Goal: Task Accomplishment & Management: Use online tool/utility

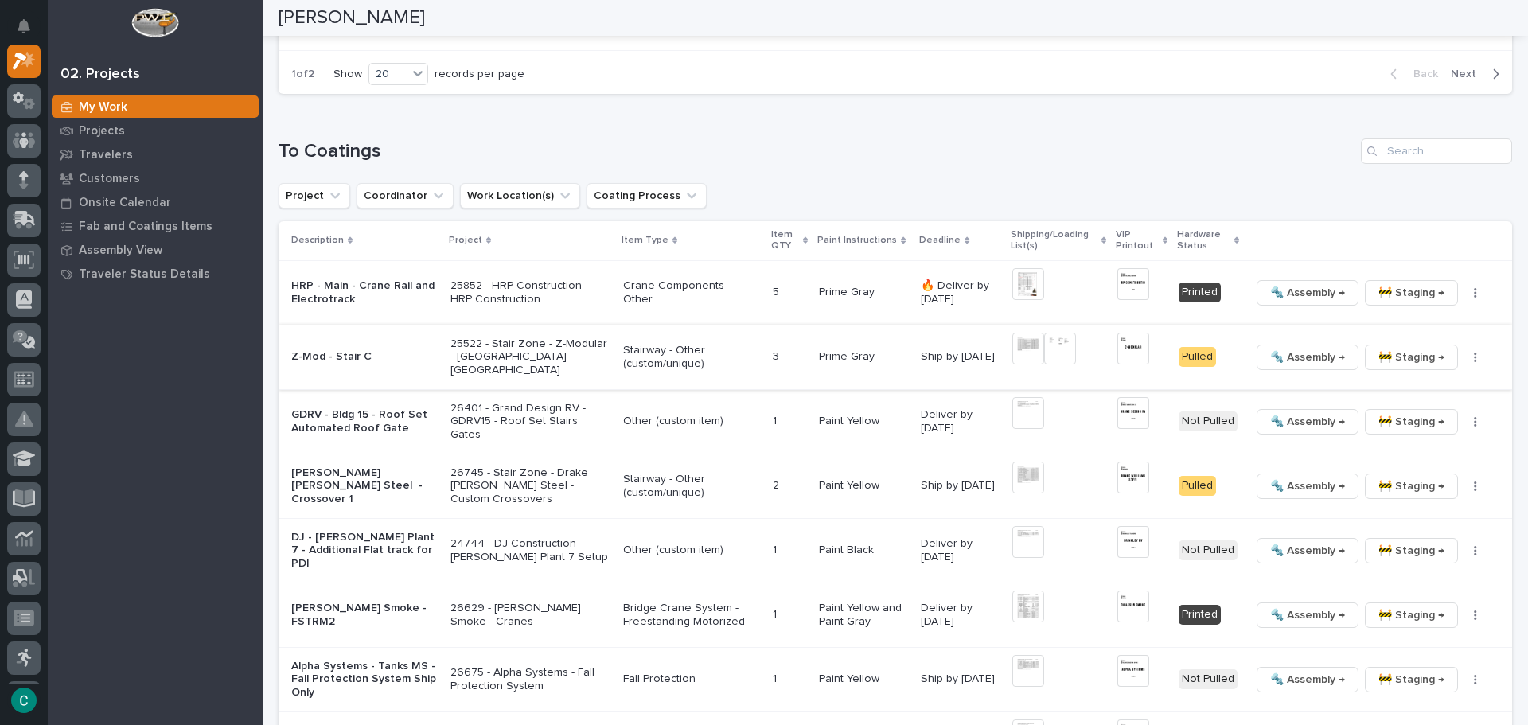
scroll to position [1592, 0]
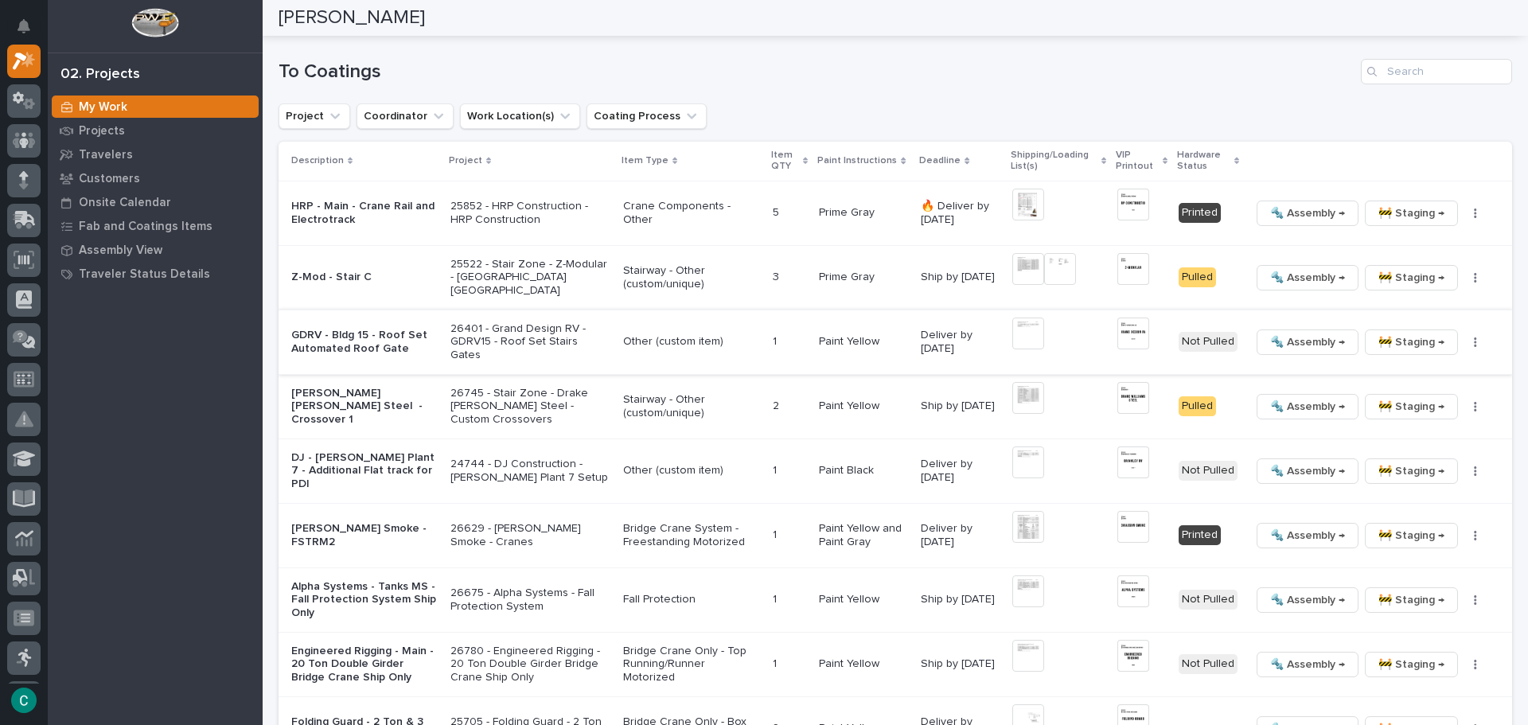
click at [1125, 331] on img at bounding box center [1133, 334] width 32 height 32
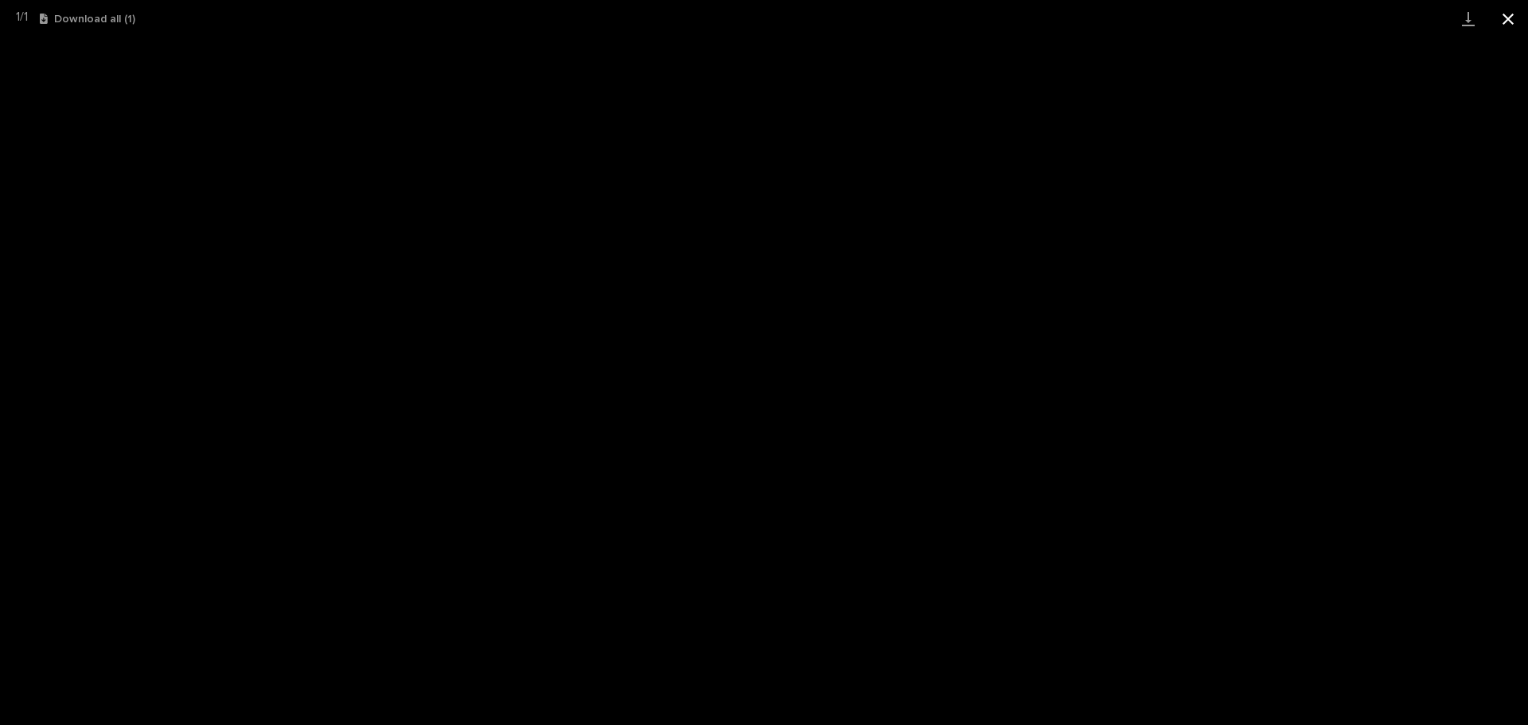
click at [1518, 18] on button "Close gallery" at bounding box center [1508, 18] width 40 height 37
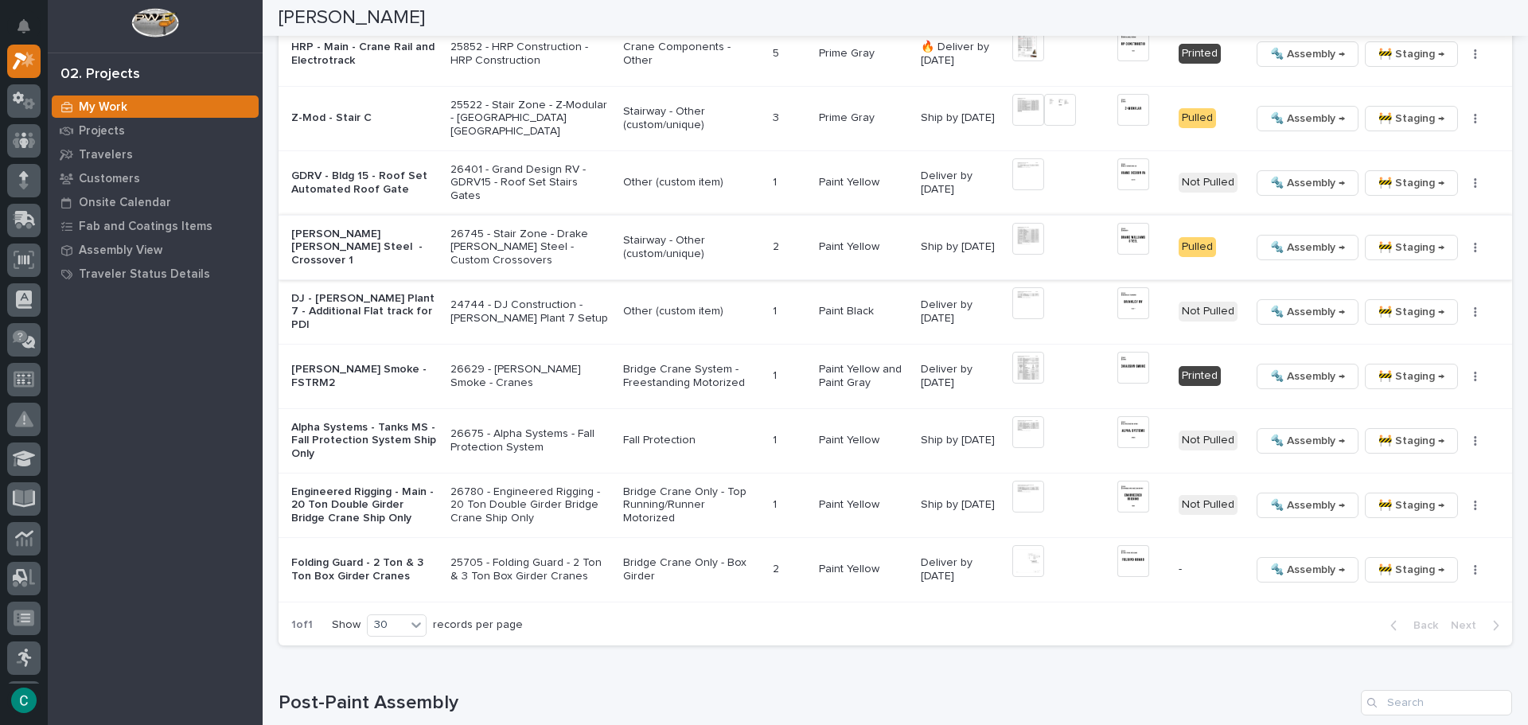
scroll to position [1831, 0]
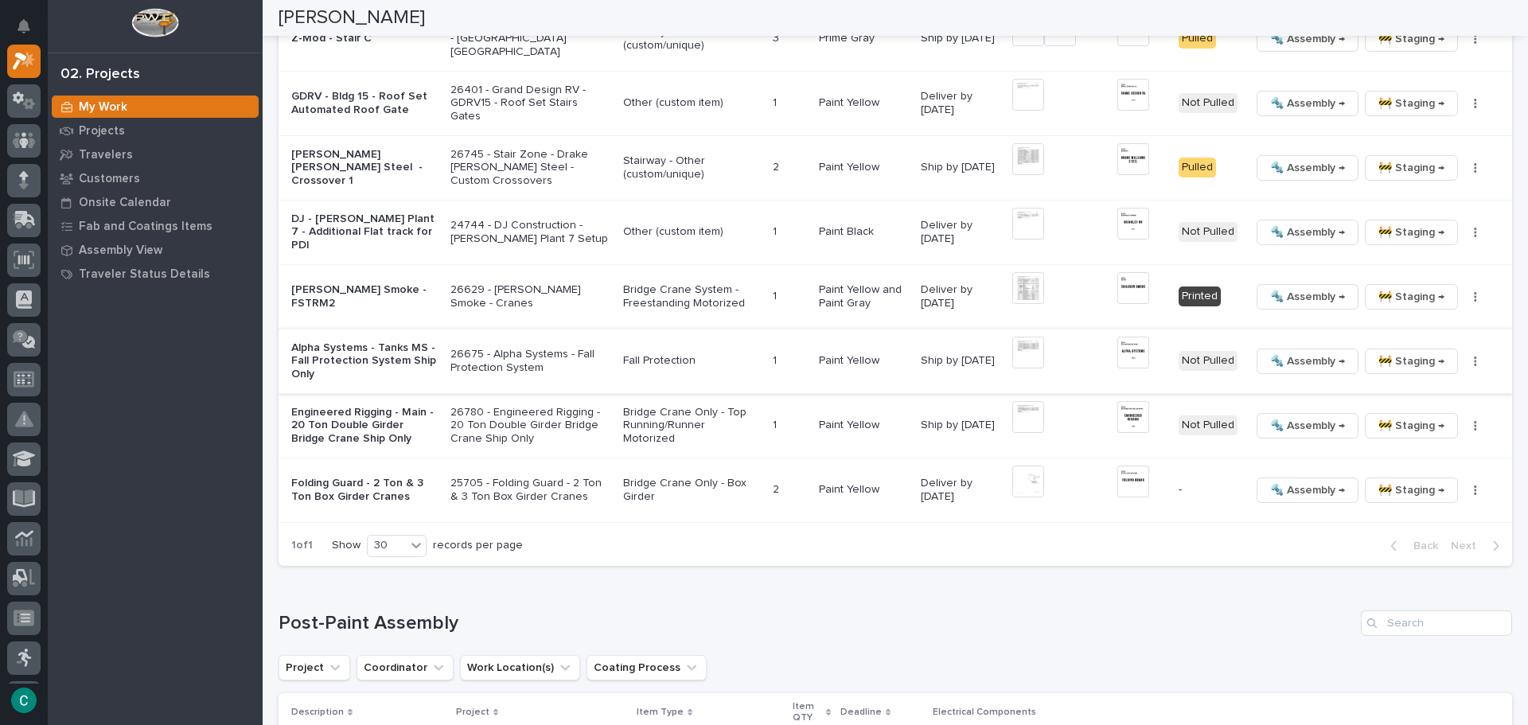
click at [1024, 343] on img at bounding box center [1028, 353] width 32 height 32
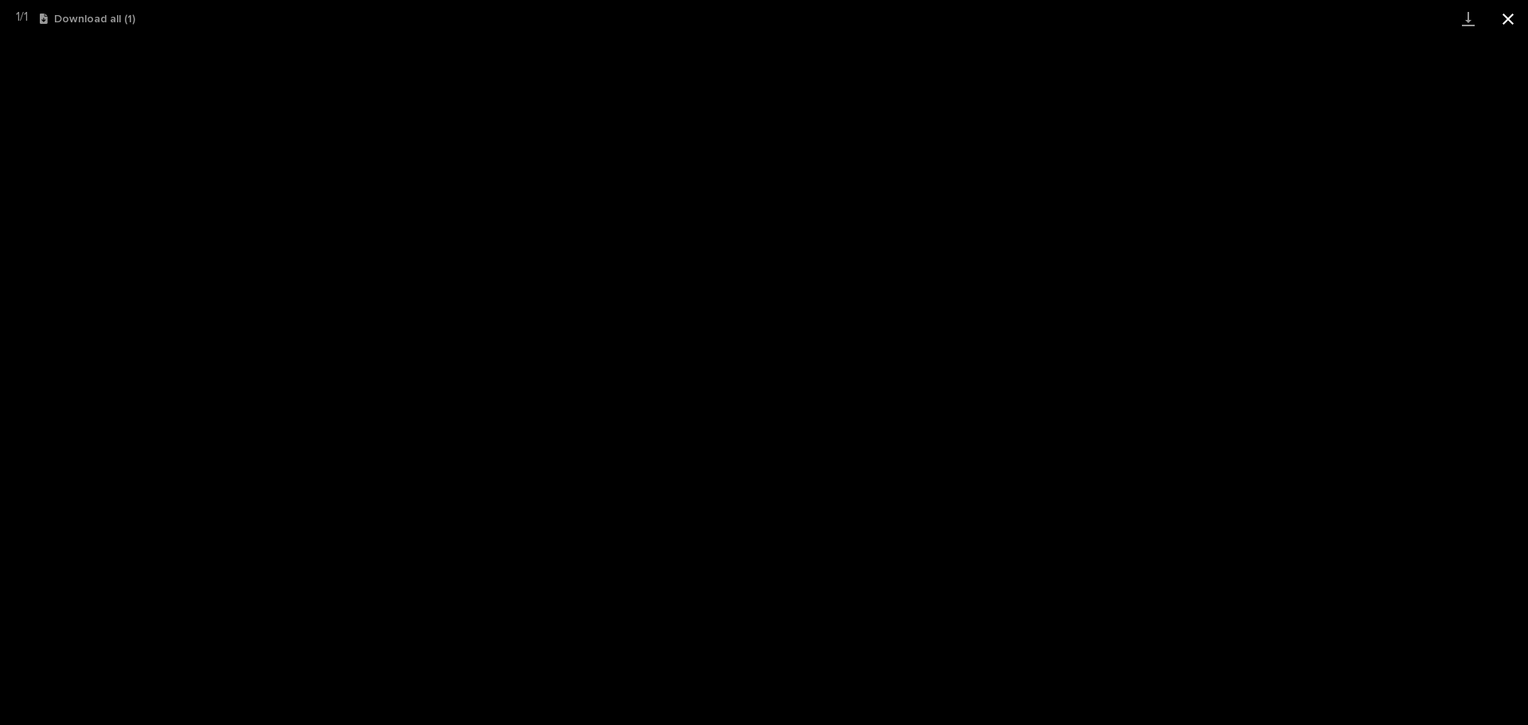
click at [1505, 18] on button "Close gallery" at bounding box center [1508, 18] width 40 height 37
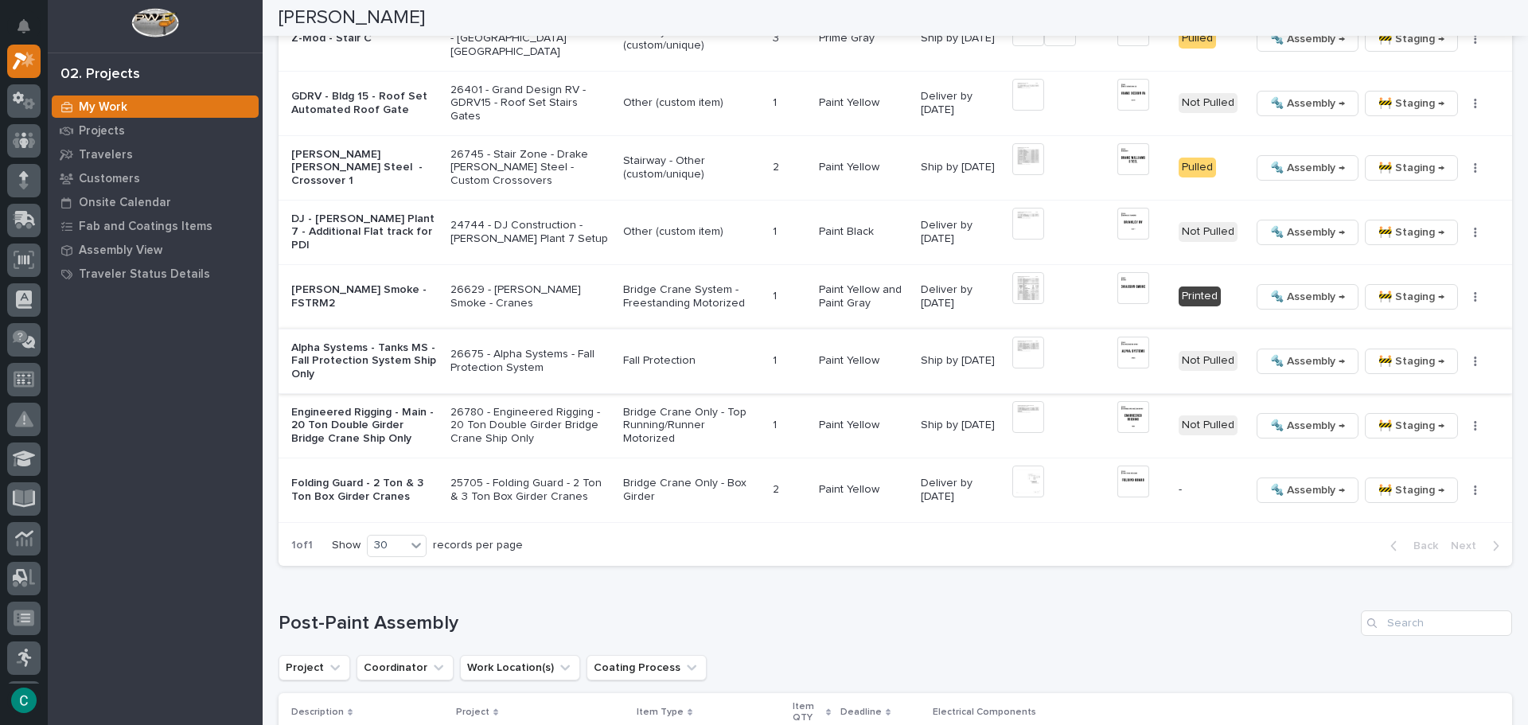
click at [1131, 345] on img at bounding box center [1133, 353] width 32 height 32
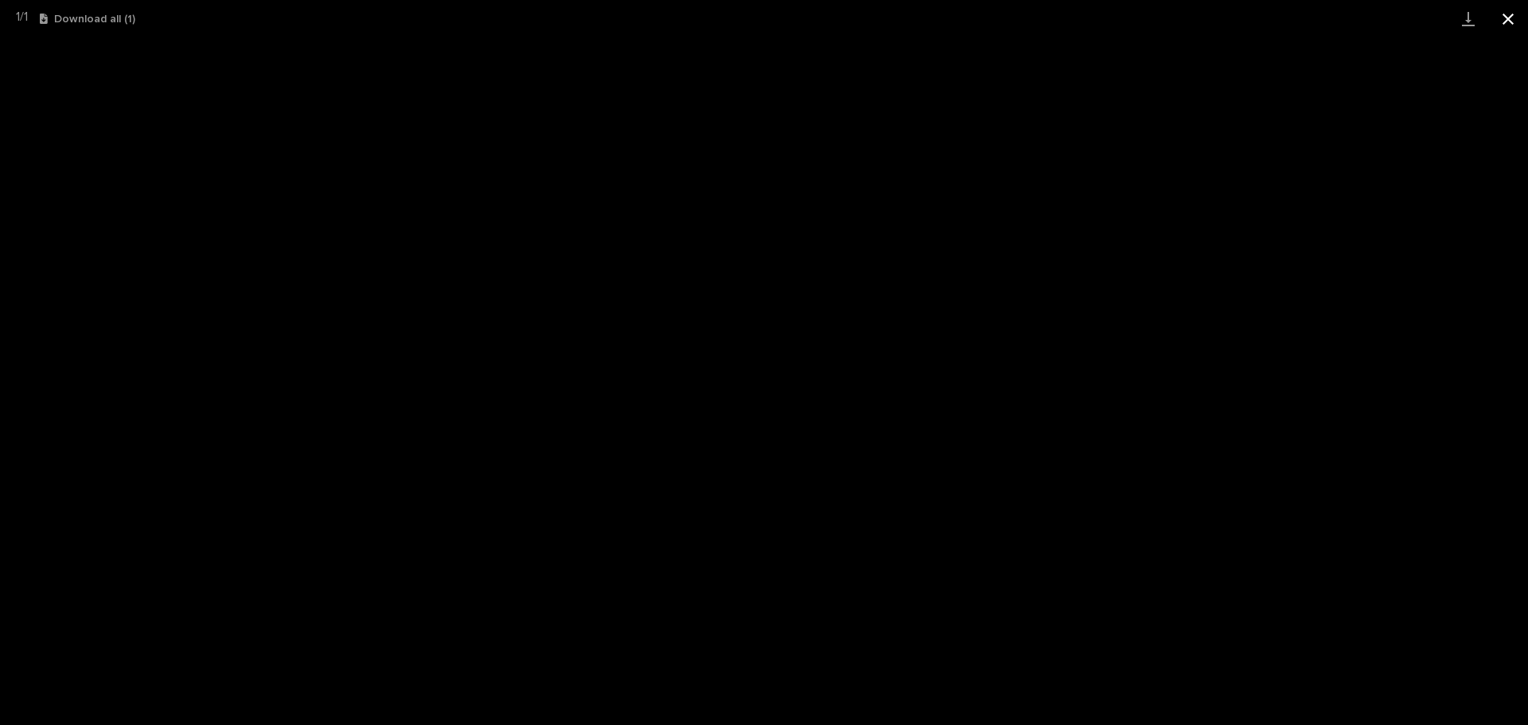
click at [1503, 21] on button "Close gallery" at bounding box center [1508, 18] width 40 height 37
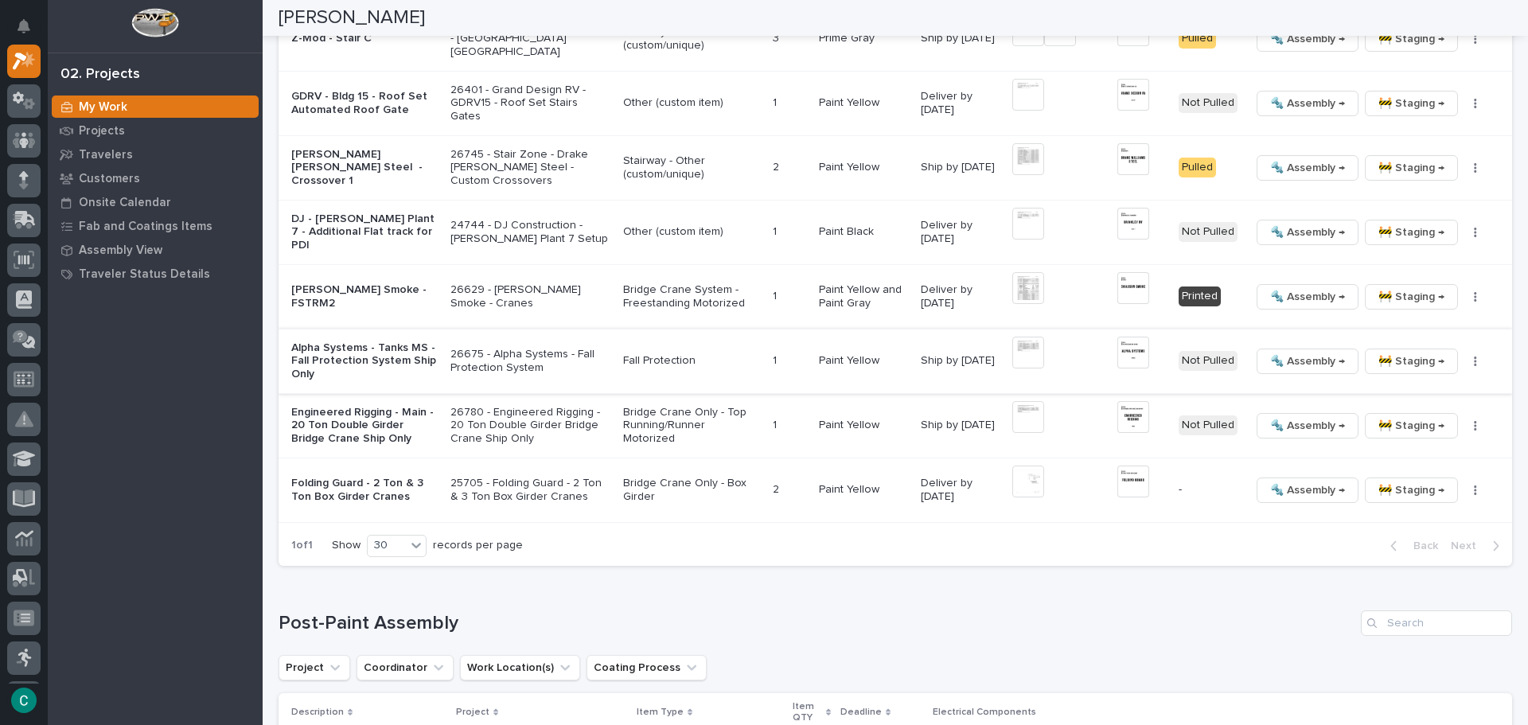
click at [1384, 355] on span "🚧 Staging →" at bounding box center [1411, 361] width 66 height 19
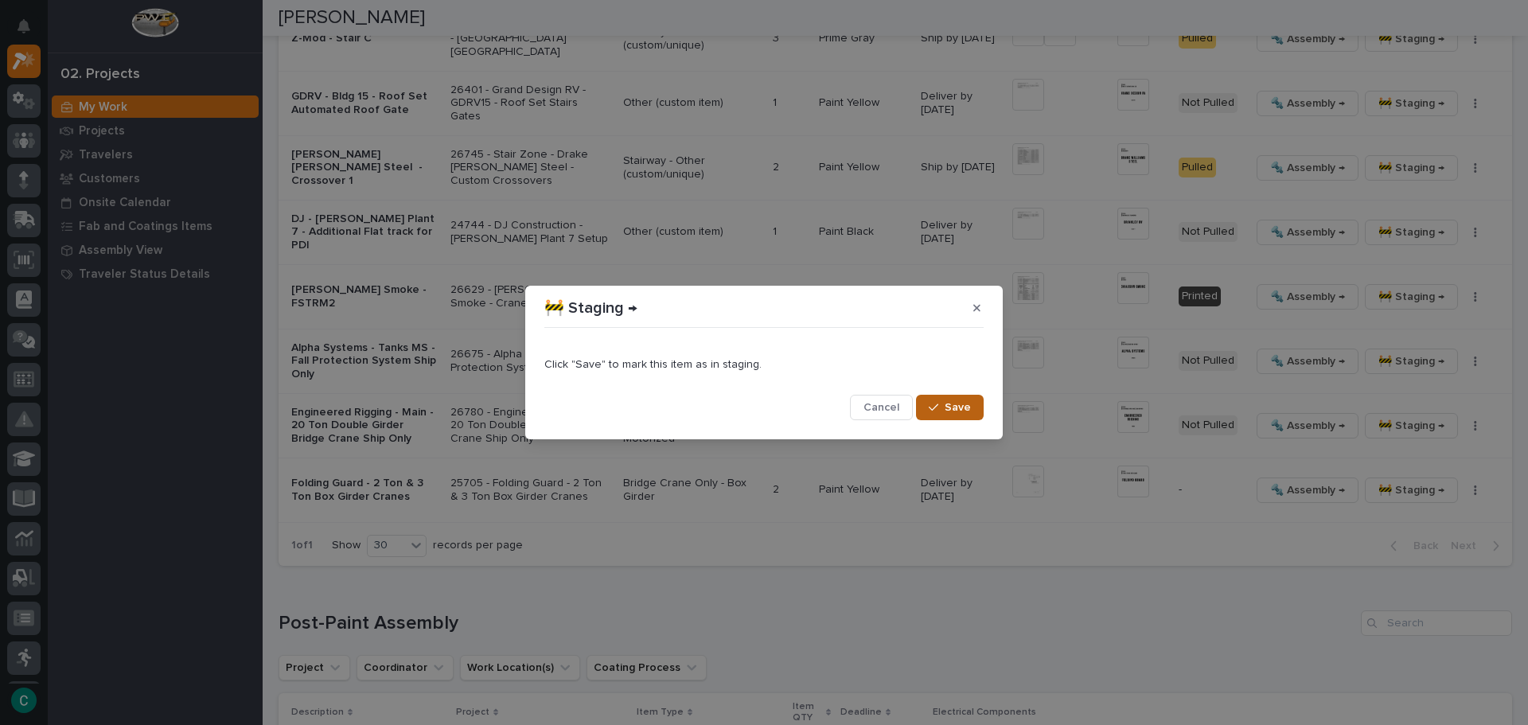
click at [953, 411] on span "Save" at bounding box center [958, 407] width 26 height 14
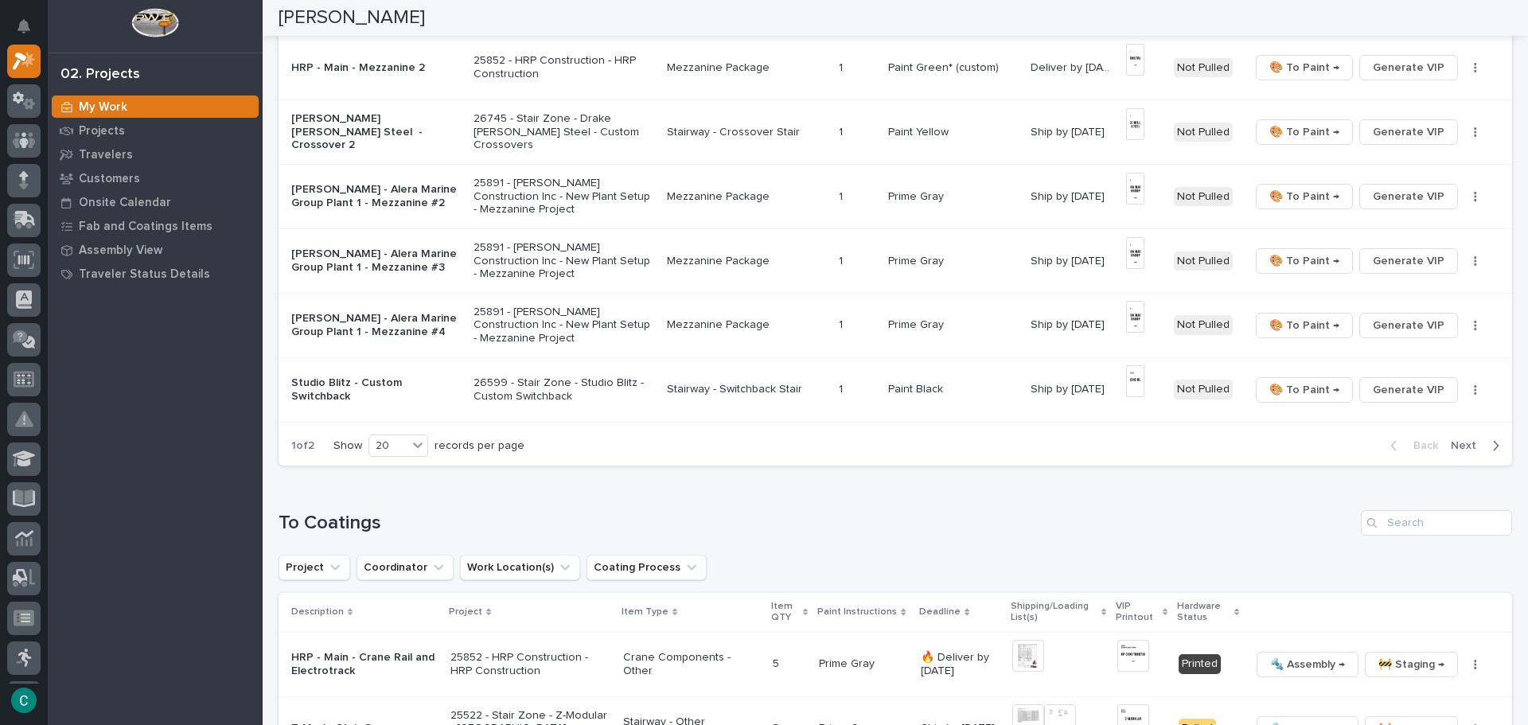
scroll to position [1273, 0]
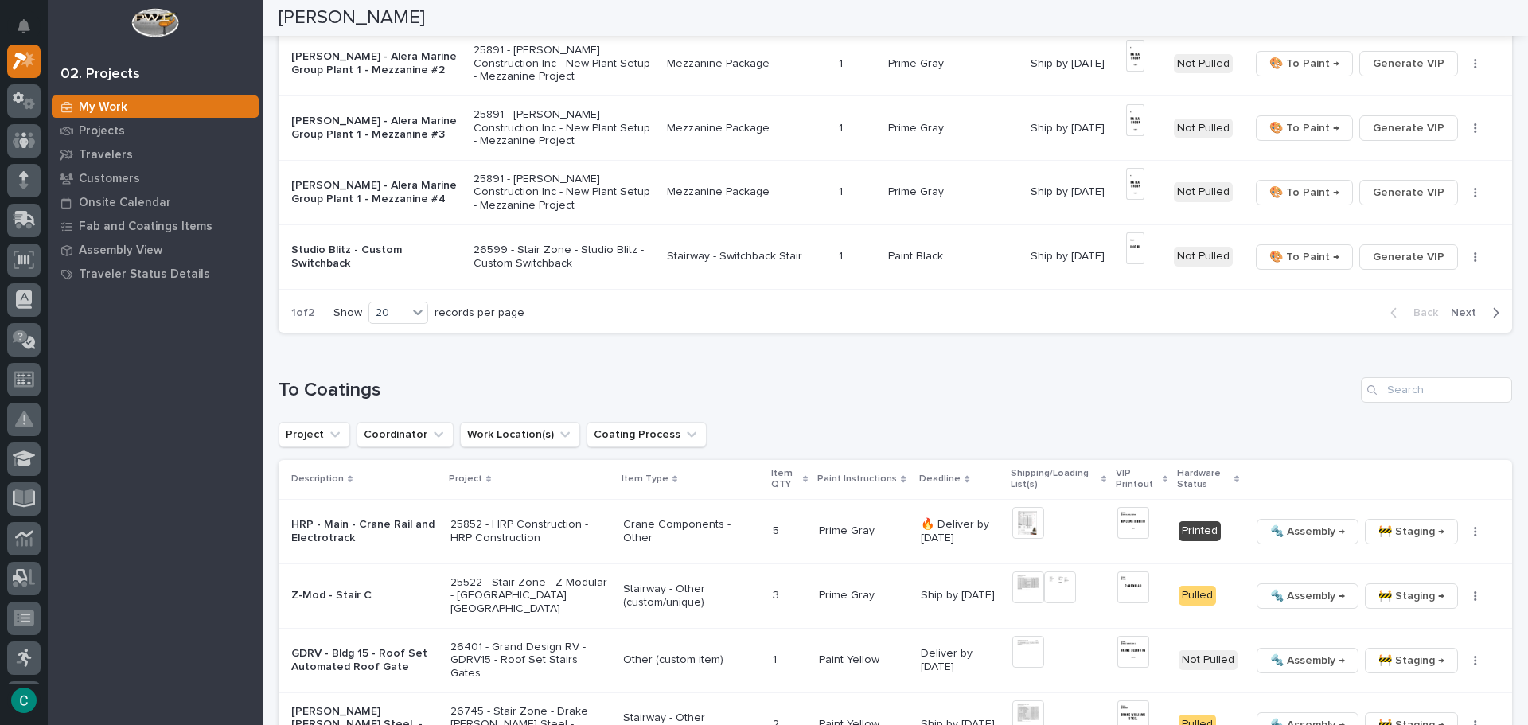
click at [1484, 293] on div "Back Next" at bounding box center [1445, 313] width 135 height 40
click at [1480, 319] on div "Back Next" at bounding box center [1445, 313] width 135 height 40
click at [1480, 317] on div "Back Next" at bounding box center [1445, 313] width 135 height 40
click at [1494, 309] on icon "button" at bounding box center [1497, 313] width 6 height 10
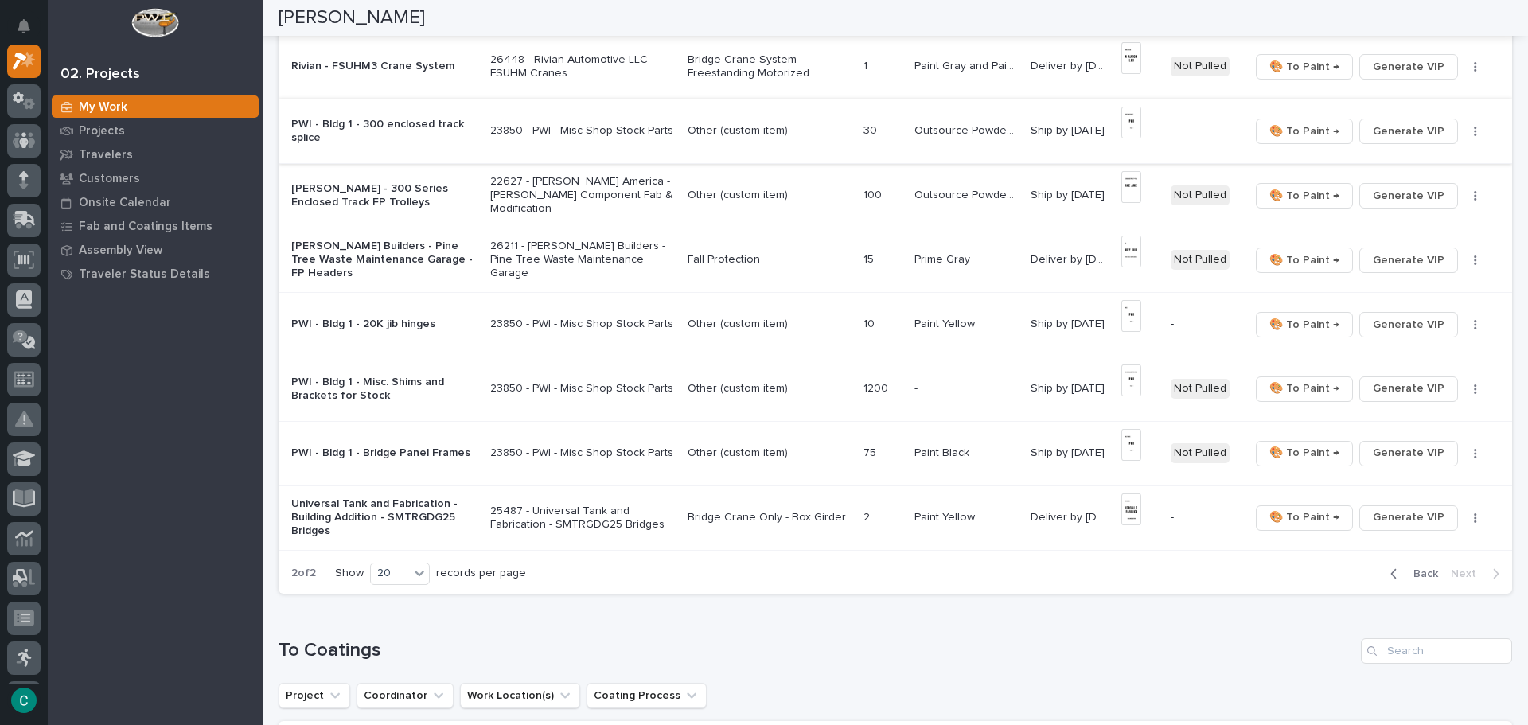
scroll to position [637, 0]
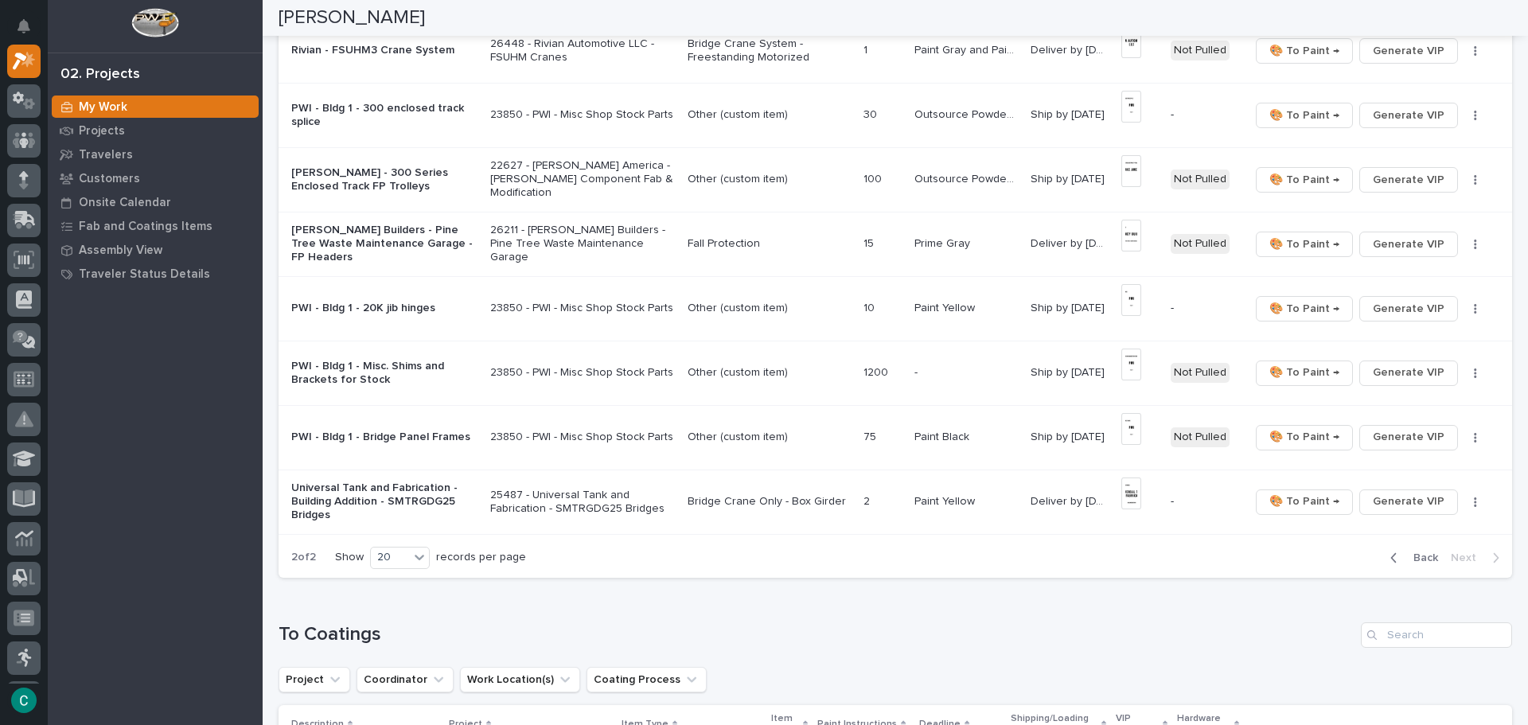
click at [1409, 561] on span "Back" at bounding box center [1421, 558] width 34 height 14
